Goal: Communication & Community: Answer question/provide support

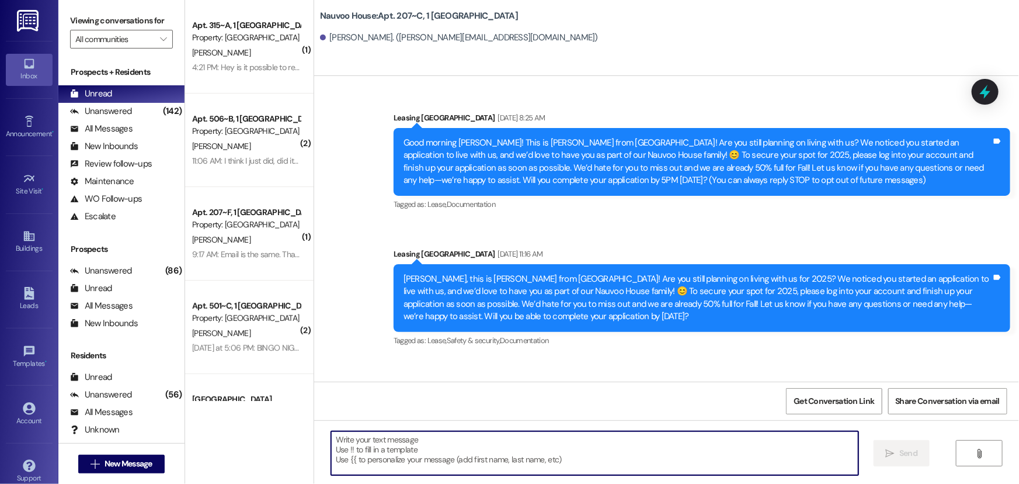
scroll to position [1207, 0]
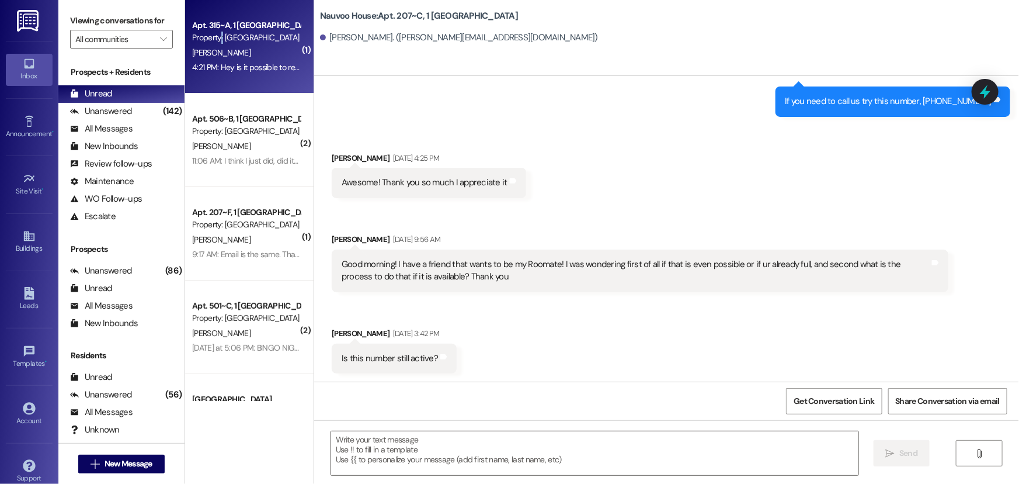
click at [216, 42] on div "Property: [GEOGRAPHIC_DATA]" at bounding box center [246, 38] width 108 height 12
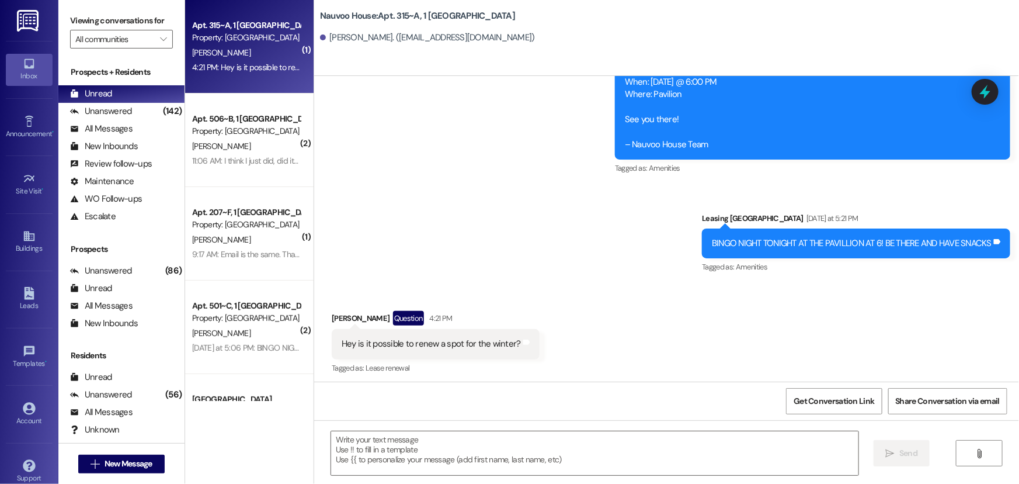
scroll to position [7081, 0]
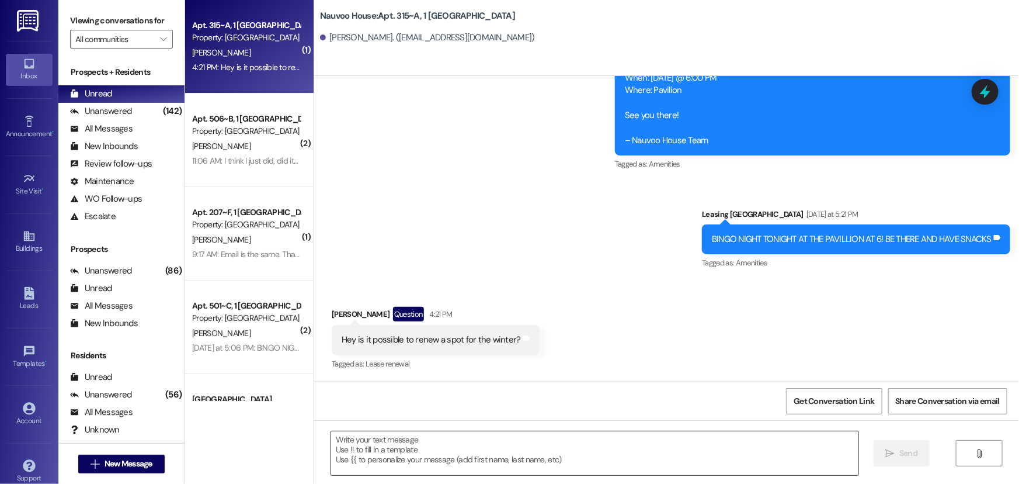
click at [383, 454] on textarea at bounding box center [594, 453] width 527 height 44
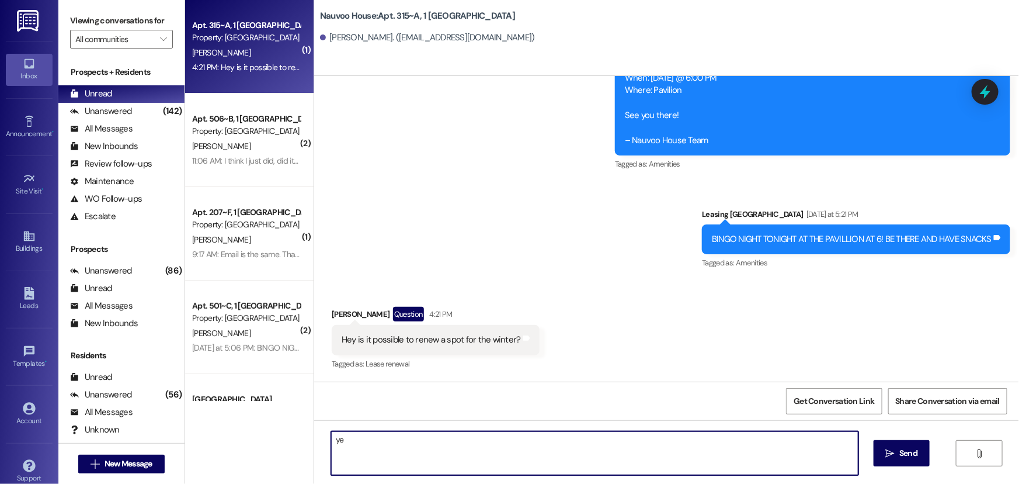
type textarea "y"
click at [363, 440] on textarea "Yes" at bounding box center [594, 453] width 527 height 44
type textarea "Y"
type textarea "You already have a lease for Winter"
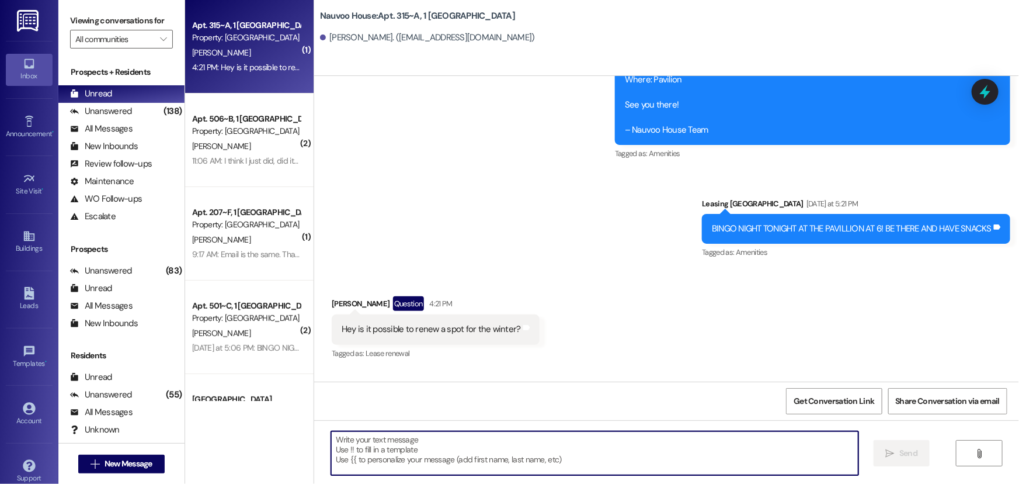
scroll to position [7542, 0]
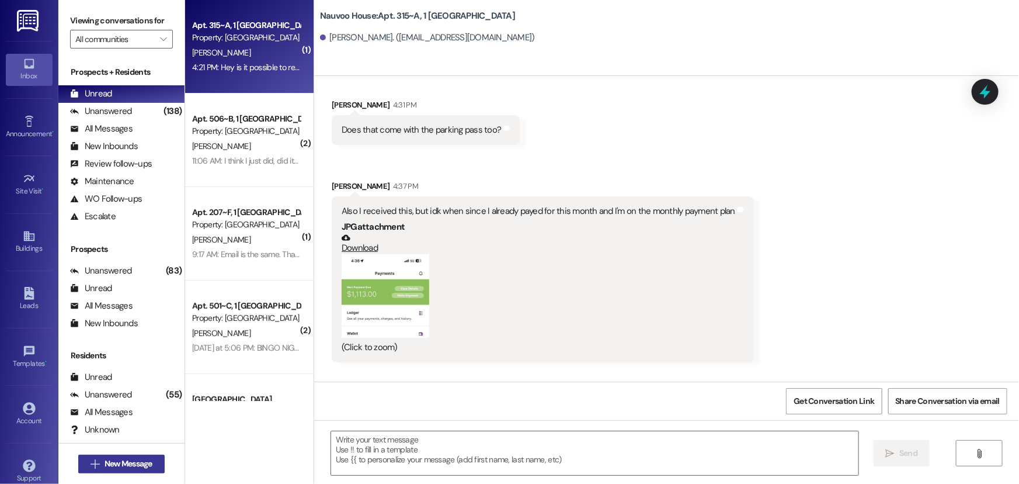
click at [144, 463] on span "New Message" at bounding box center [129, 463] width 48 height 12
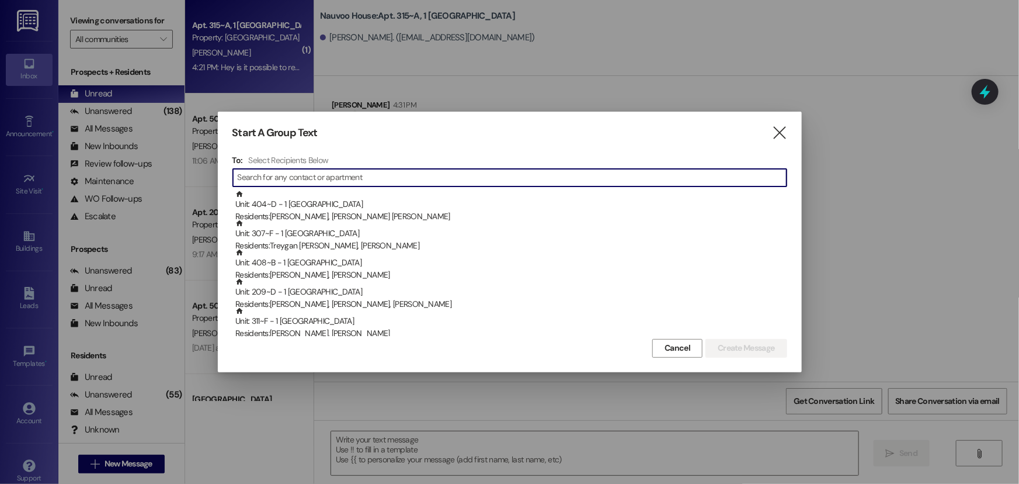
click at [321, 175] on input at bounding box center [512, 177] width 549 height 16
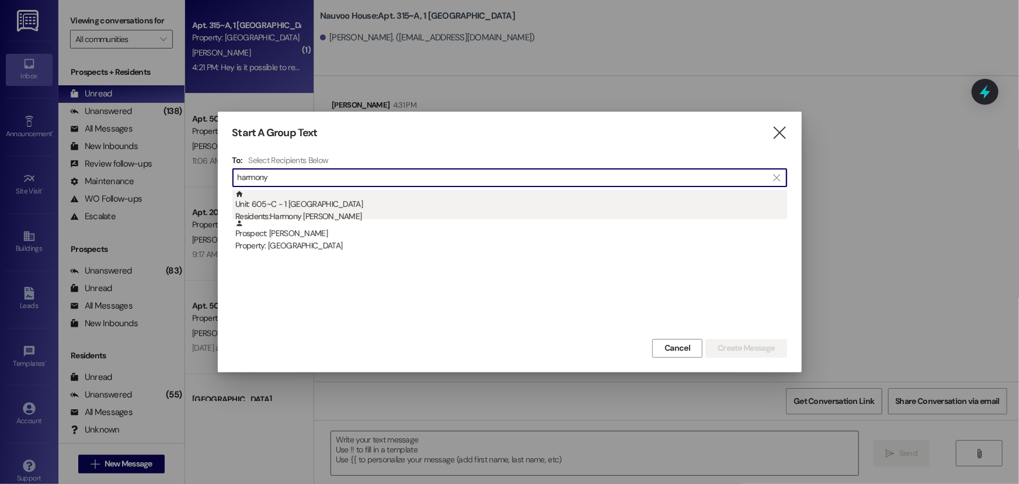
type input "harmony"
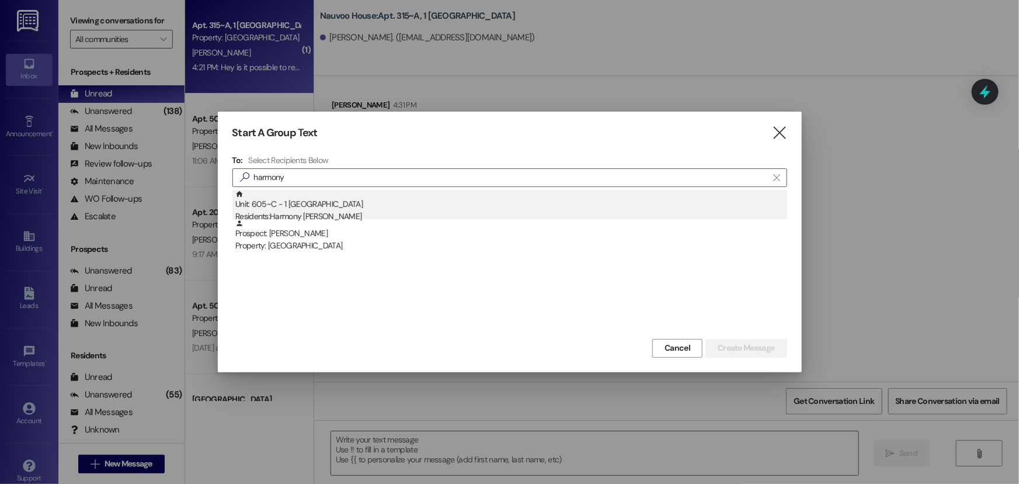
click at [345, 211] on div "Residents: [PERSON_NAME]" at bounding box center [511, 216] width 552 height 12
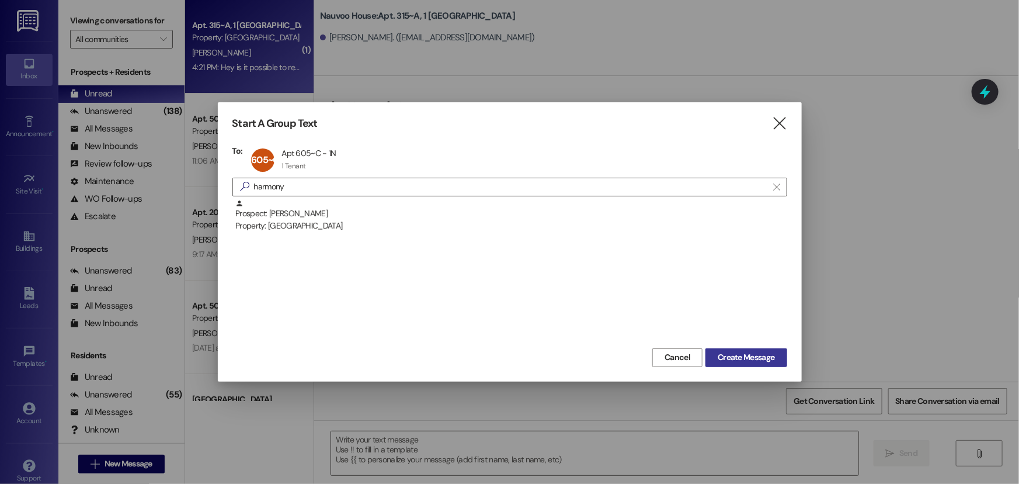
click at [744, 355] on span "Create Message" at bounding box center [746, 357] width 57 height 12
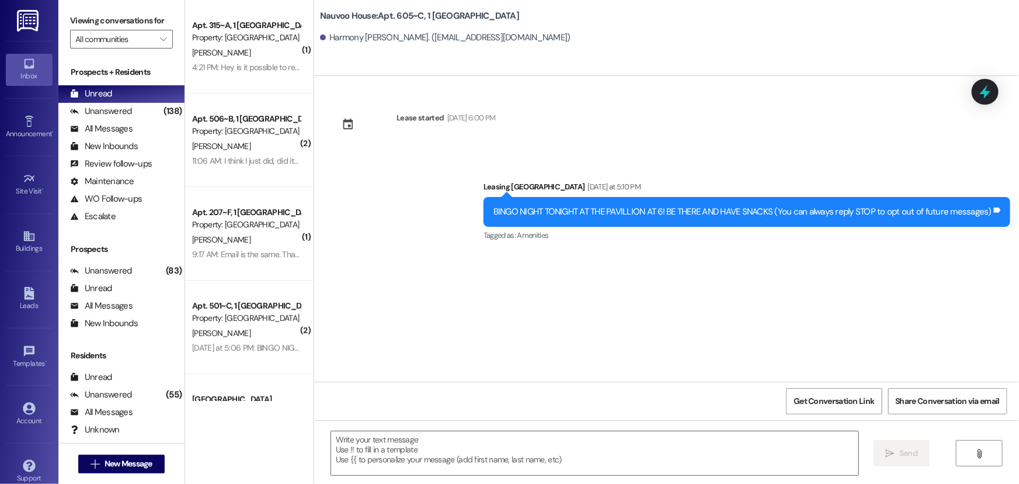
scroll to position [0, 0]
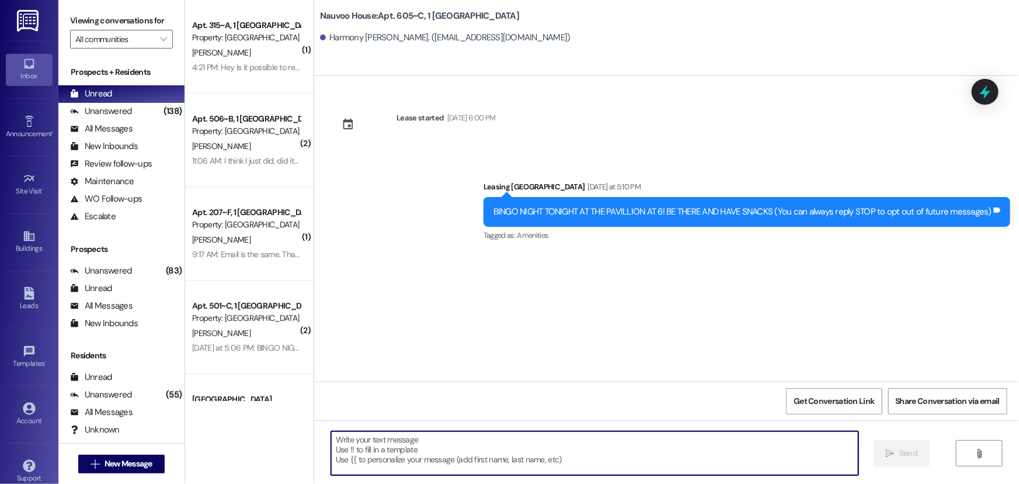
click at [406, 464] on textarea at bounding box center [594, 453] width 527 height 44
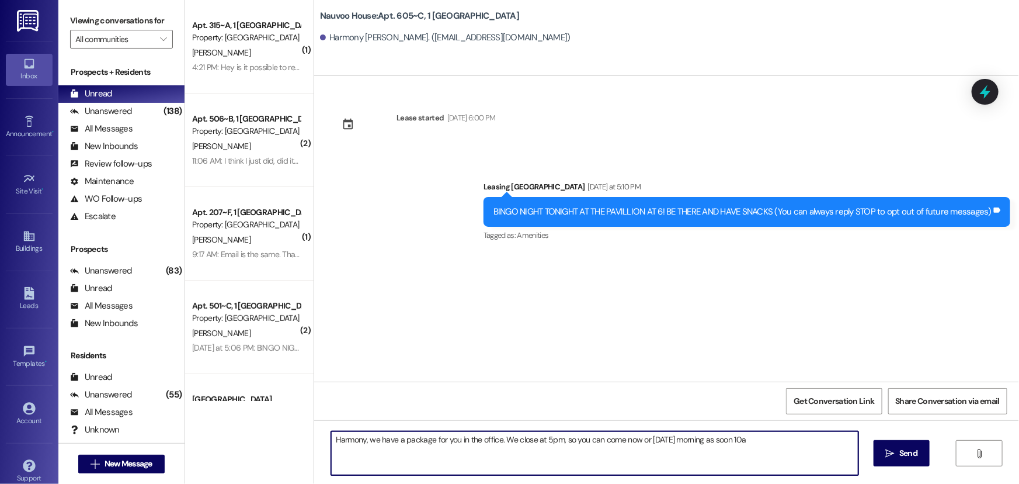
type textarea "Harmony, we have a package for you in the office. We close at 5pm, so you can c…"
